Goal: Transaction & Acquisition: Purchase product/service

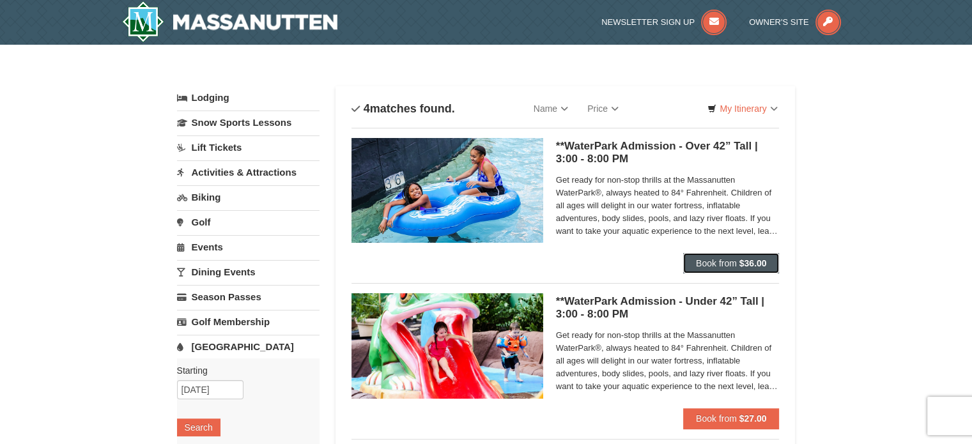
click at [720, 263] on span "Book from" at bounding box center [716, 263] width 41 height 10
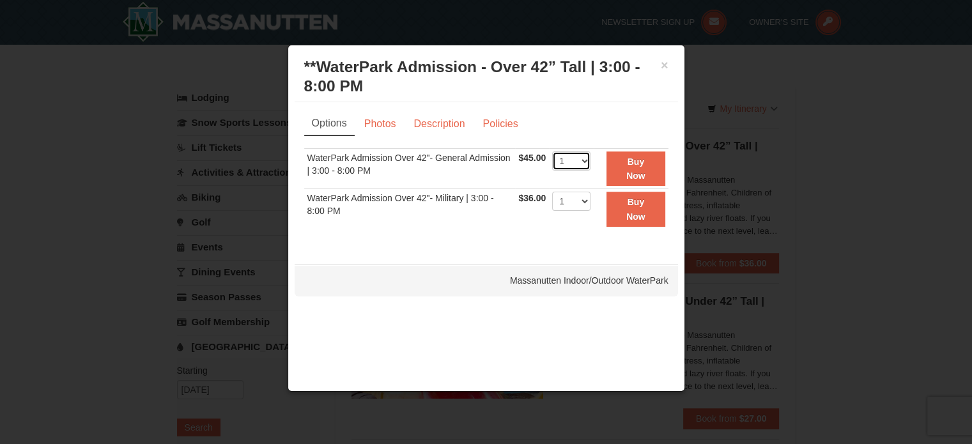
click at [583, 158] on select "1 2 3 4 5 6 7 8 9 10 11 12 13 14 15 16 17 18 19 20 21 22" at bounding box center [571, 160] width 38 height 19
select select "2"
click at [552, 151] on select "1 2 3 4 5 6 7 8 9 10 11 12 13 14 15 16 17 18 19 20 21 22" at bounding box center [571, 160] width 38 height 19
click at [628, 176] on strong "Buy Now" at bounding box center [635, 169] width 19 height 24
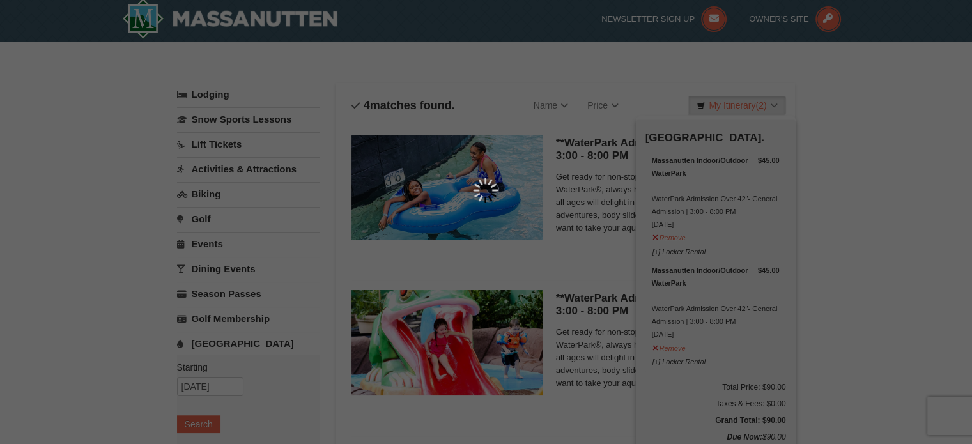
scroll to position [4, 0]
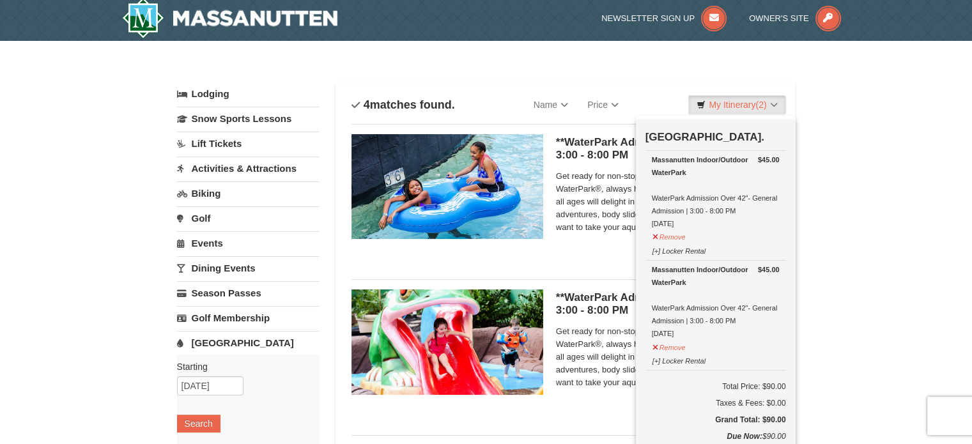
click at [870, 244] on div "× Categories List Filter My Itinerary (2) Check Out Now [GEOGRAPHIC_DATA]. $45.…" at bounding box center [486, 423] width 972 height 765
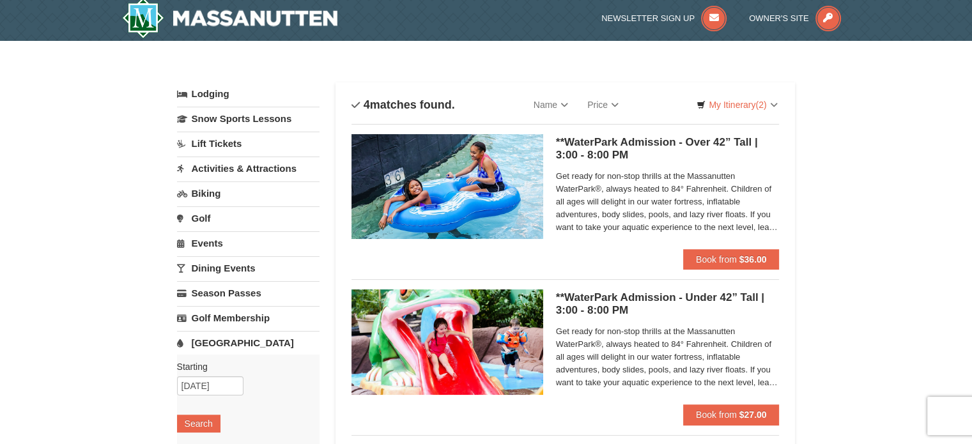
click at [202, 141] on link "Lift Tickets" at bounding box center [248, 144] width 142 height 24
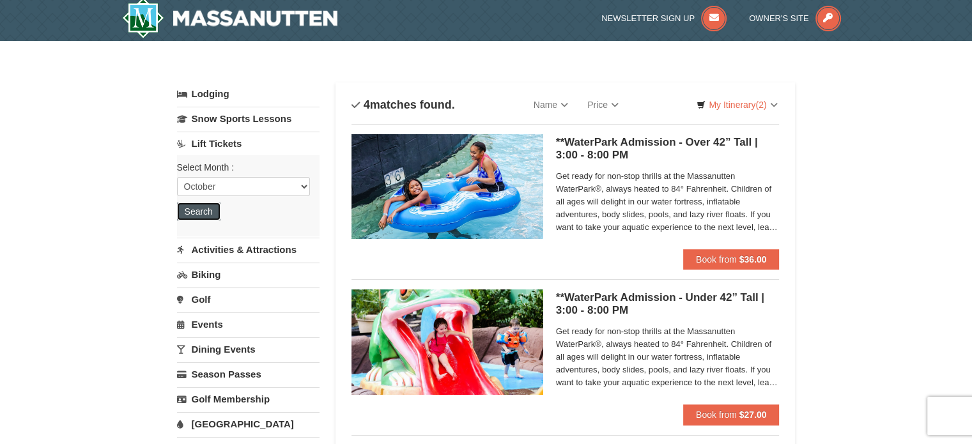
click at [179, 209] on button "Search" at bounding box center [198, 212] width 43 height 18
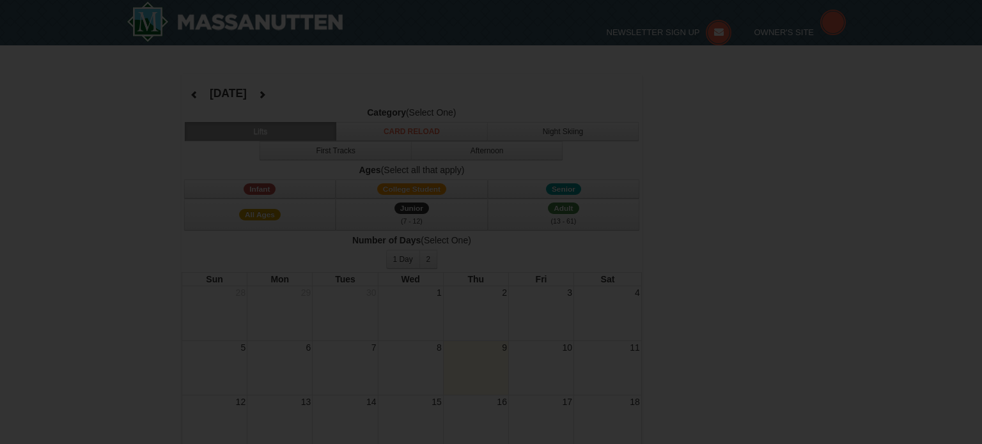
select select "10"
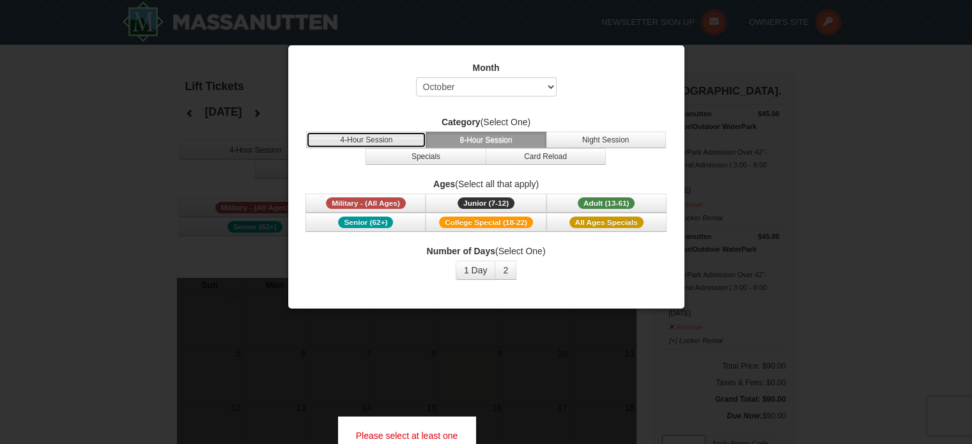
click at [384, 136] on button "4-Hour Session" at bounding box center [366, 140] width 120 height 17
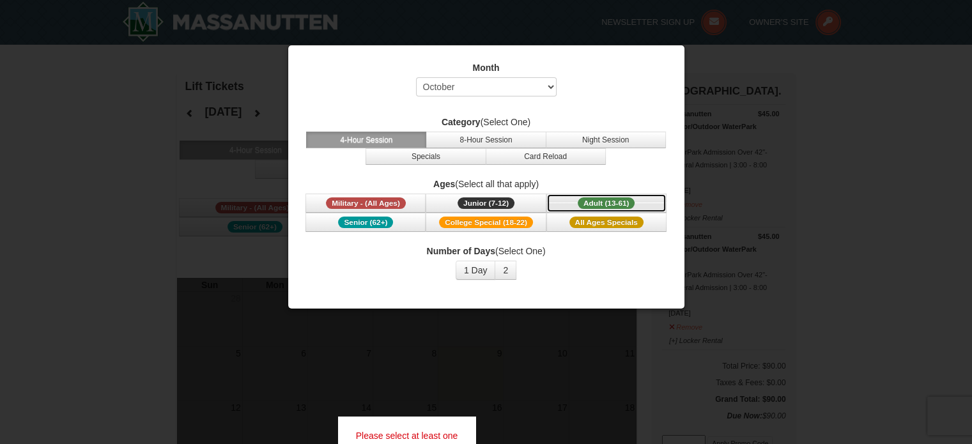
click at [635, 203] on button "Adult (13-61) (13 - 61)" at bounding box center [606, 203] width 120 height 19
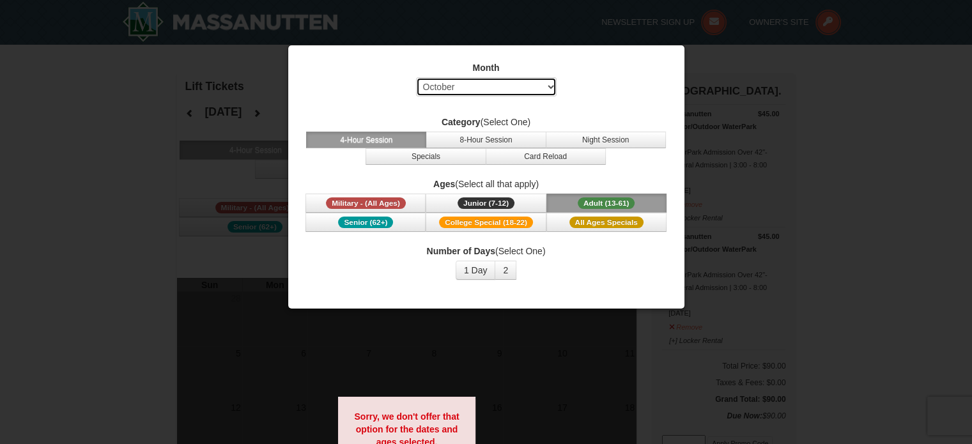
click at [509, 82] on select "Select October November December January February March April May June July Aug…" at bounding box center [486, 86] width 141 height 19
click at [507, 82] on select "Select October November December January February March April May June July Aug…" at bounding box center [486, 86] width 141 height 19
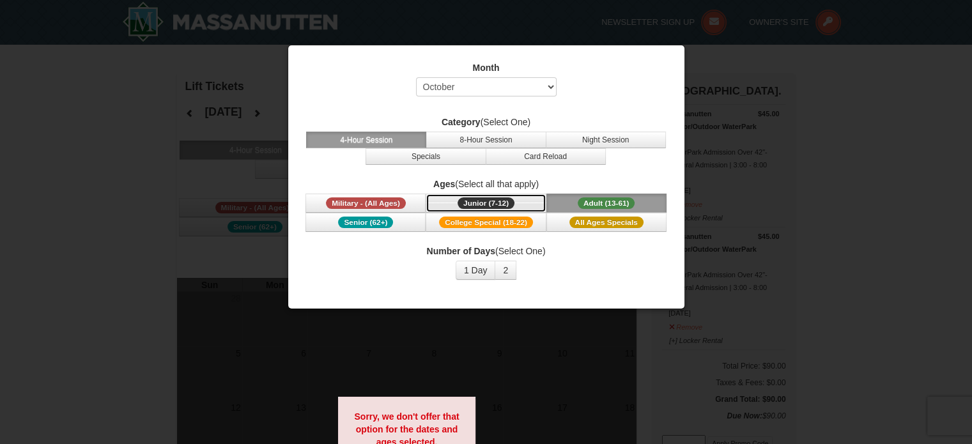
click at [501, 204] on span "Junior (7-12)" at bounding box center [486, 203] width 57 height 12
click at [43, 348] on div at bounding box center [486, 222] width 972 height 444
click at [889, 116] on div at bounding box center [486, 222] width 972 height 444
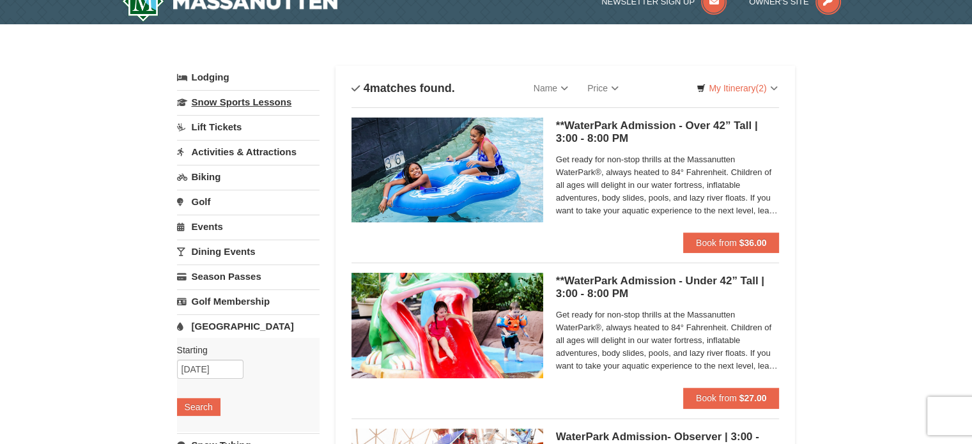
scroll to position [4, 0]
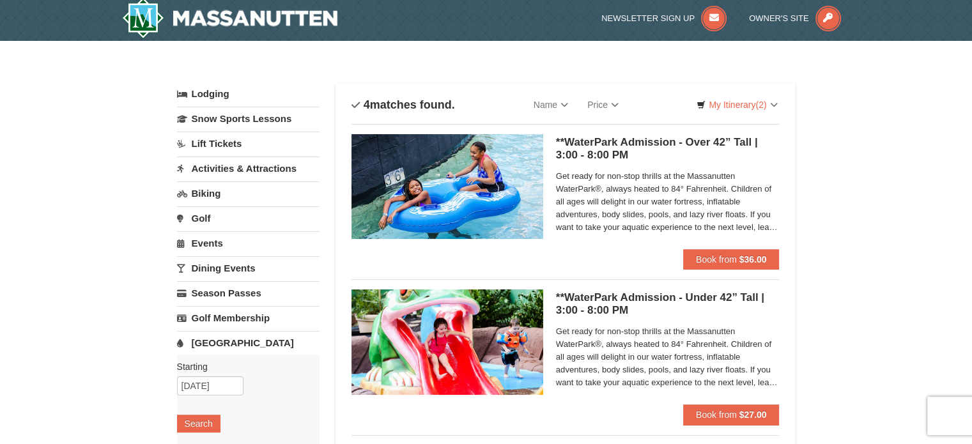
click at [220, 224] on link "Golf" at bounding box center [248, 218] width 142 height 24
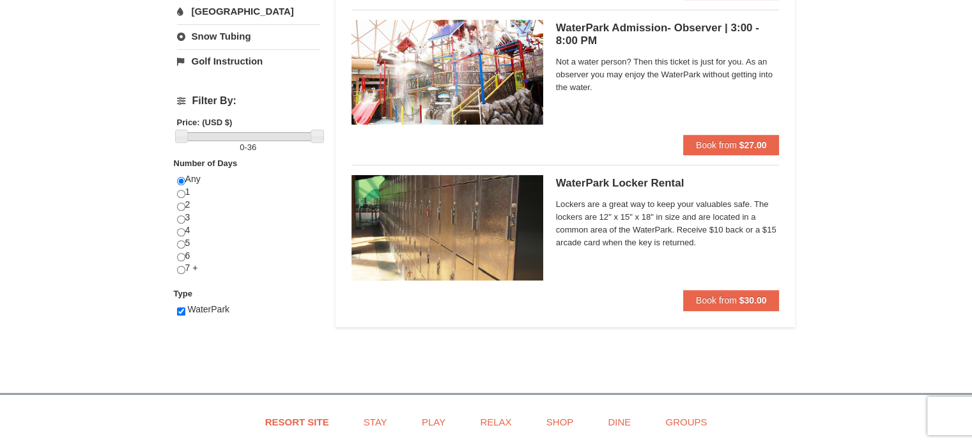
scroll to position [451, 0]
